Goal: Find specific page/section: Find specific page/section

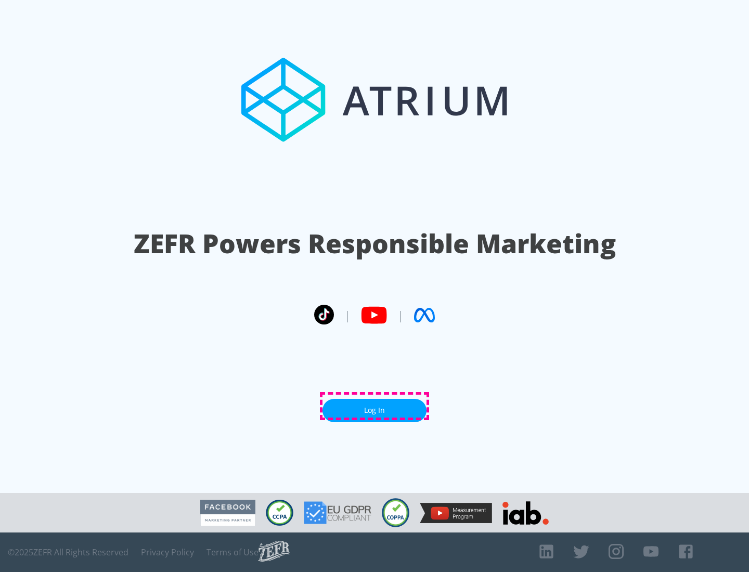
click at [374, 406] on link "Log In" at bounding box center [374, 410] width 104 height 23
